Goal: Transaction & Acquisition: Purchase product/service

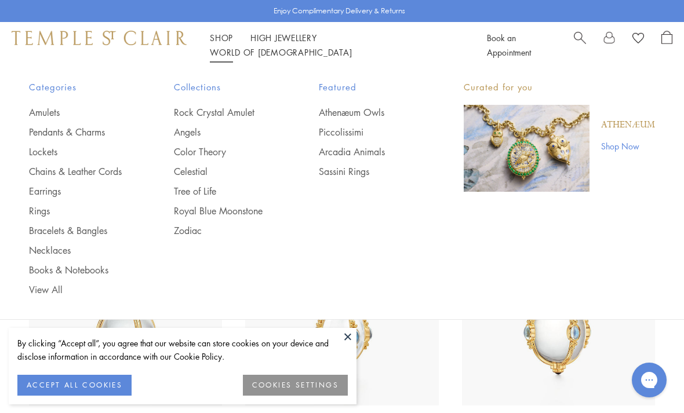
click at [32, 207] on link "Rings" at bounding box center [78, 211] width 99 height 13
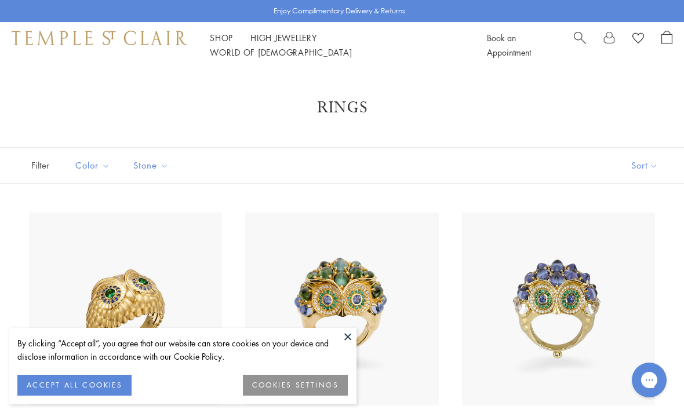
click at [351, 337] on button at bounding box center [347, 336] width 17 height 17
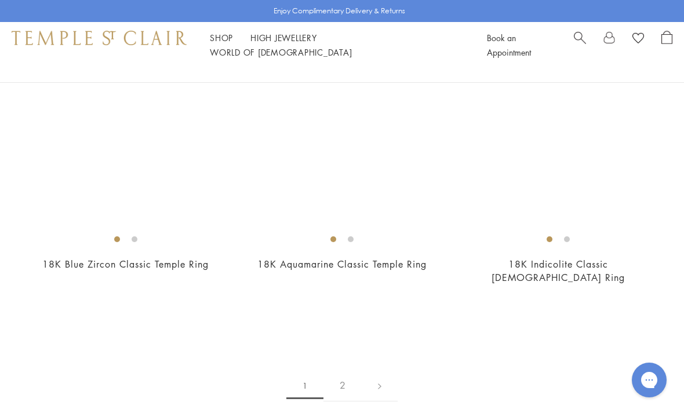
scroll to position [4513, 0]
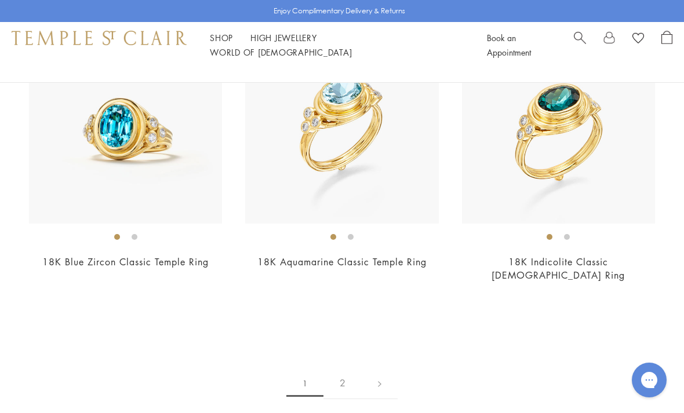
click at [344, 367] on link "2" at bounding box center [342, 383] width 38 height 32
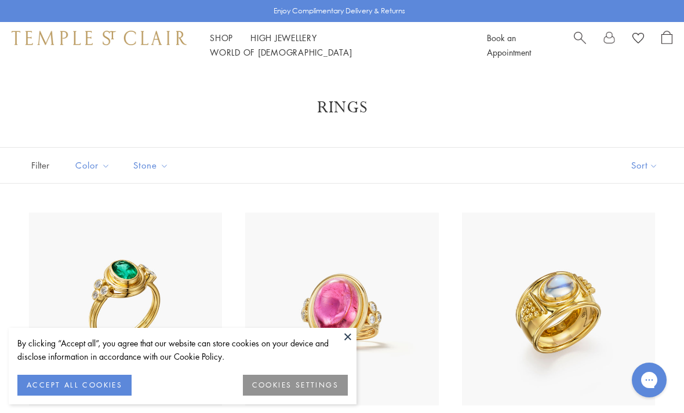
click at [348, 338] on button at bounding box center [347, 336] width 17 height 17
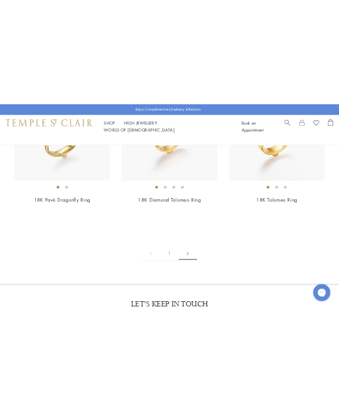
scroll to position [734, 0]
